Goal: Task Accomplishment & Management: Use online tool/utility

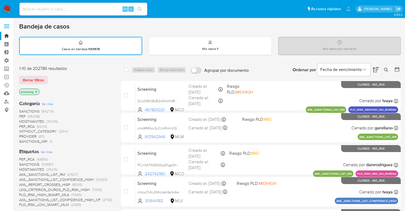
click at [49, 80] on div "Borrar filtros" at bounding box center [61, 80] width 85 height 9
click at [49, 78] on div "Borrar filtros" at bounding box center [61, 80] width 85 height 9
click at [54, 79] on div "Borrar filtros" at bounding box center [61, 80] width 85 height 9
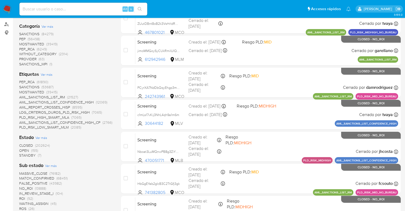
scroll to position [80, 0]
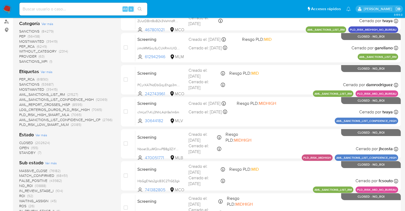
click at [22, 148] on span "OPEN" at bounding box center [24, 147] width 10 height 5
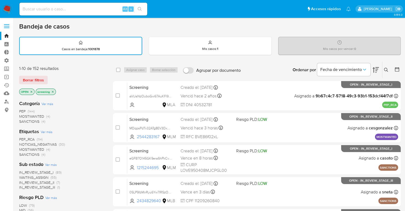
click at [25, 152] on span "SANCTIONS" at bounding box center [29, 154] width 20 height 5
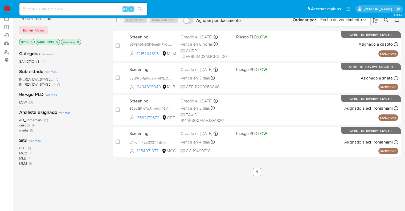
scroll to position [53, 0]
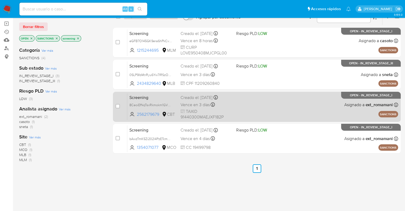
click at [151, 95] on span "Screening" at bounding box center [152, 96] width 47 height 7
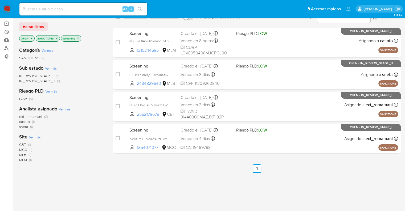
click at [57, 37] on icon "close-filter" at bounding box center [57, 38] width 2 height 2
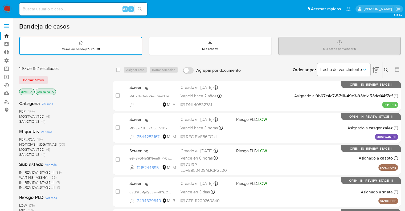
click at [66, 83] on div "Borrar filtros" at bounding box center [61, 80] width 85 height 9
click at [160, 8] on ul "Pausado Ver notificaciones Alt s Accesos rápidos Presiona las siguientes teclas…" at bounding box center [185, 8] width 337 height 13
click at [272, 1] on nav "Pausado Ver notificaciones Alt s Accesos rápidos Presiona las siguientes teclas…" at bounding box center [202, 9] width 405 height 18
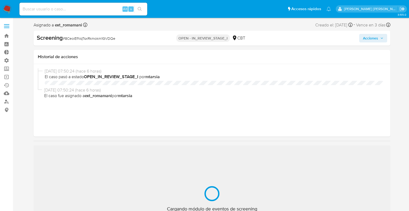
select select "10"
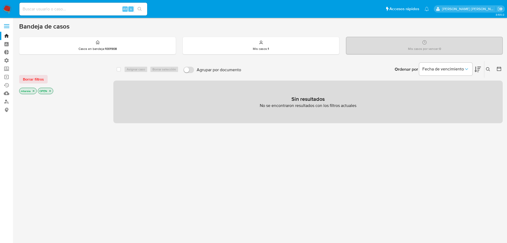
click at [70, 11] on input at bounding box center [83, 9] width 128 height 7
